Goal: Transaction & Acquisition: Book appointment/travel/reservation

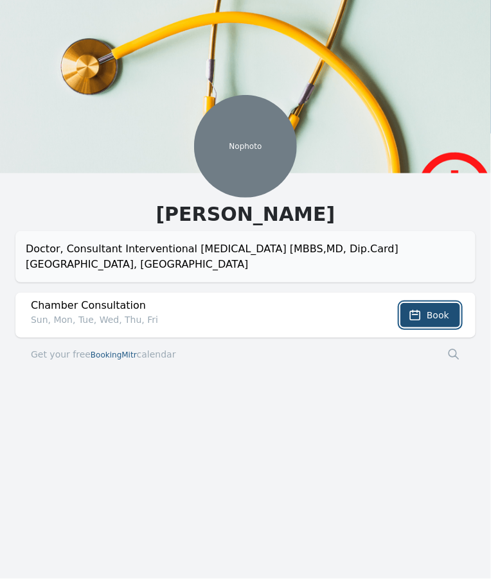
click at [432, 309] on span "Book" at bounding box center [438, 315] width 22 height 13
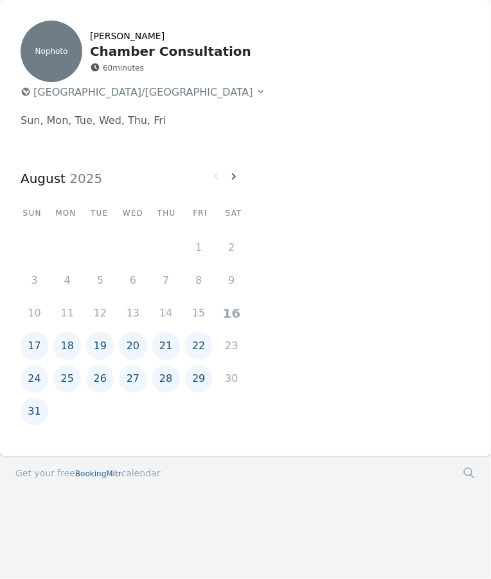
click at [103, 343] on button "19" at bounding box center [100, 346] width 28 height 28
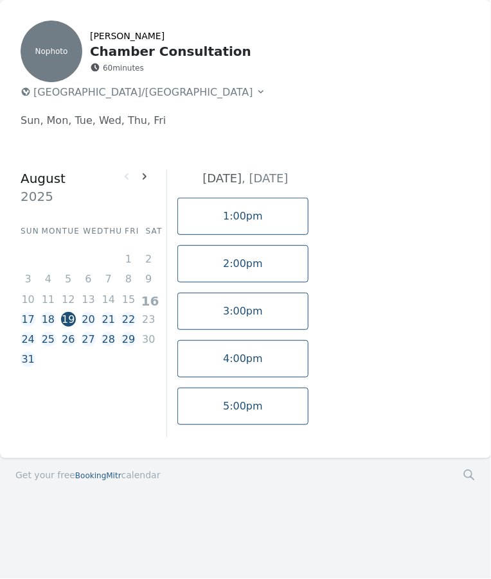
click at [258, 403] on link "5:00pm" at bounding box center [242, 406] width 131 height 37
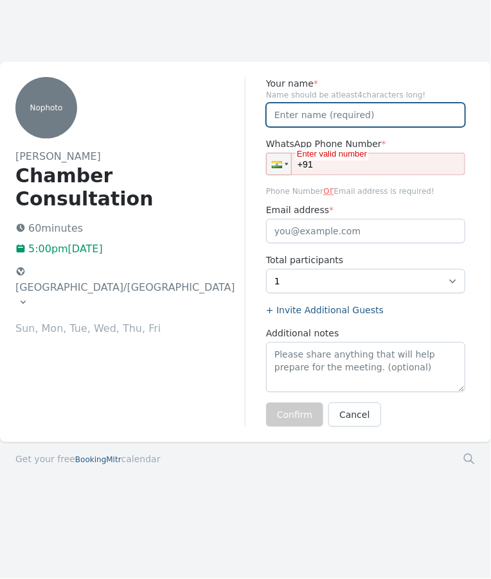
click at [307, 119] on input "Your name *" at bounding box center [365, 115] width 199 height 24
type input "[PERSON_NAME]"
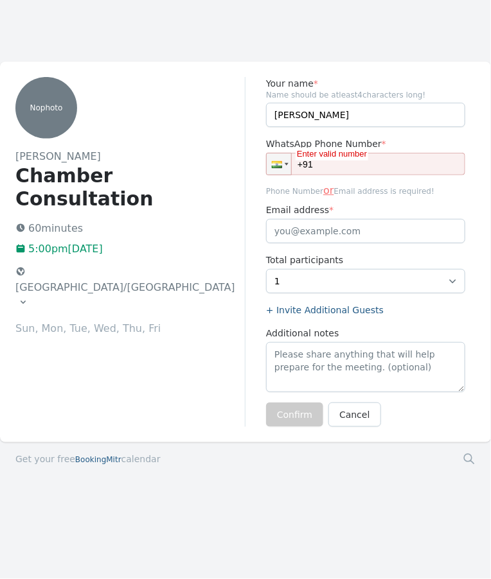
click at [364, 169] on input "+91" at bounding box center [365, 164] width 199 height 22
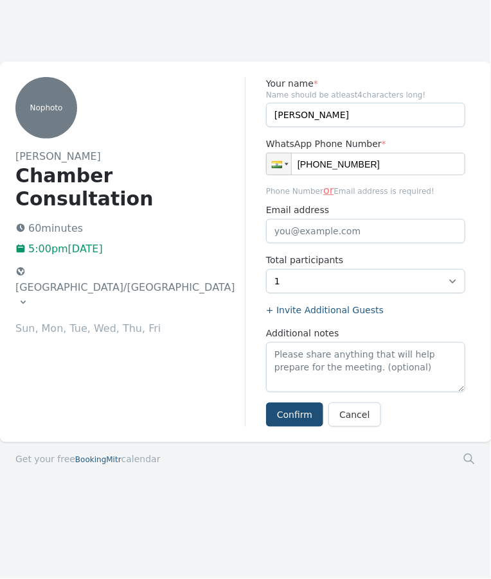
type input "[PHONE_NUMBER]"
click at [295, 229] on input "Email address" at bounding box center [365, 231] width 199 height 24
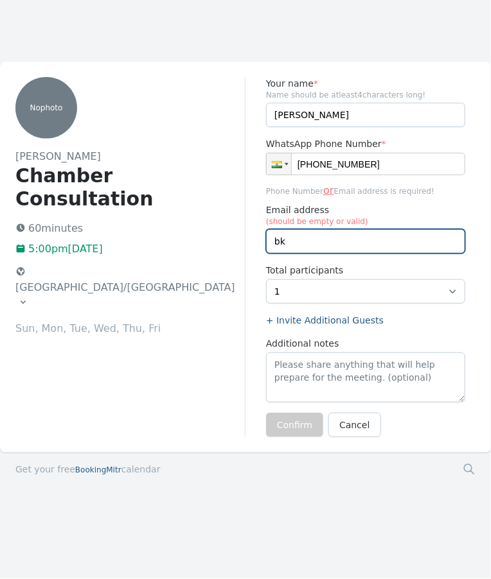
type input "[EMAIL_ADDRESS][DOMAIN_NAME]"
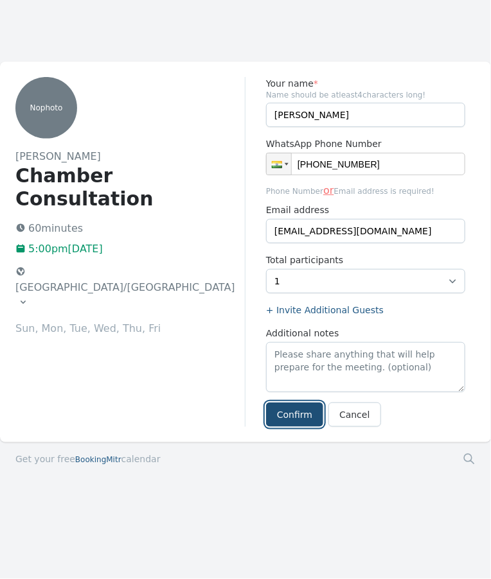
click at [298, 414] on button "Confirm" at bounding box center [294, 415] width 57 height 24
